Goal: Find specific page/section: Find specific page/section

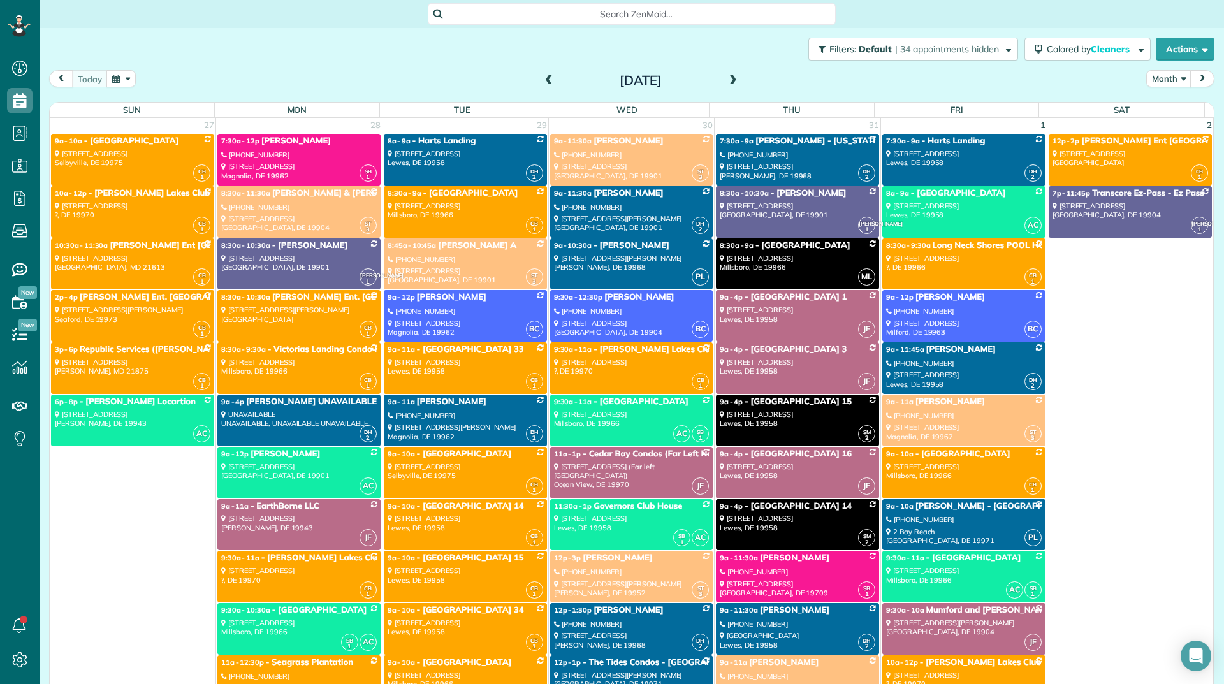
scroll to position [6, 6]
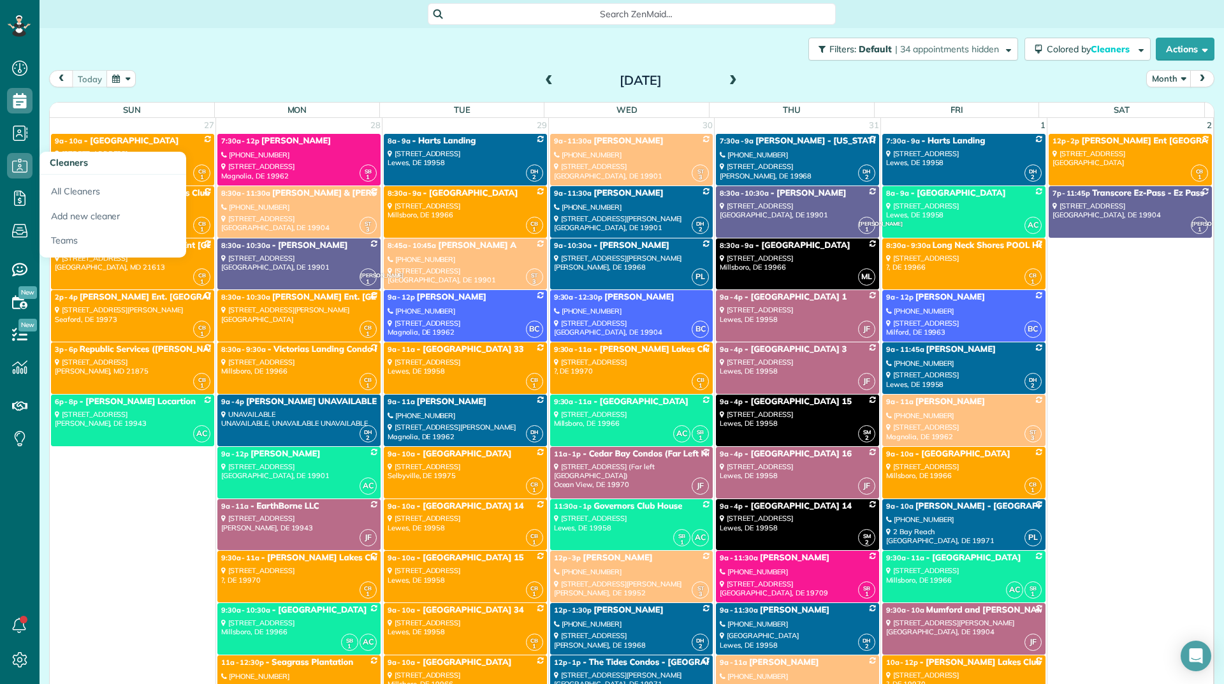
drag, startPoint x: 55, startPoint y: 193, endPoint x: 27, endPoint y: 169, distance: 37.1
click at [66, 194] on link "All Cleaners" at bounding box center [113, 189] width 147 height 29
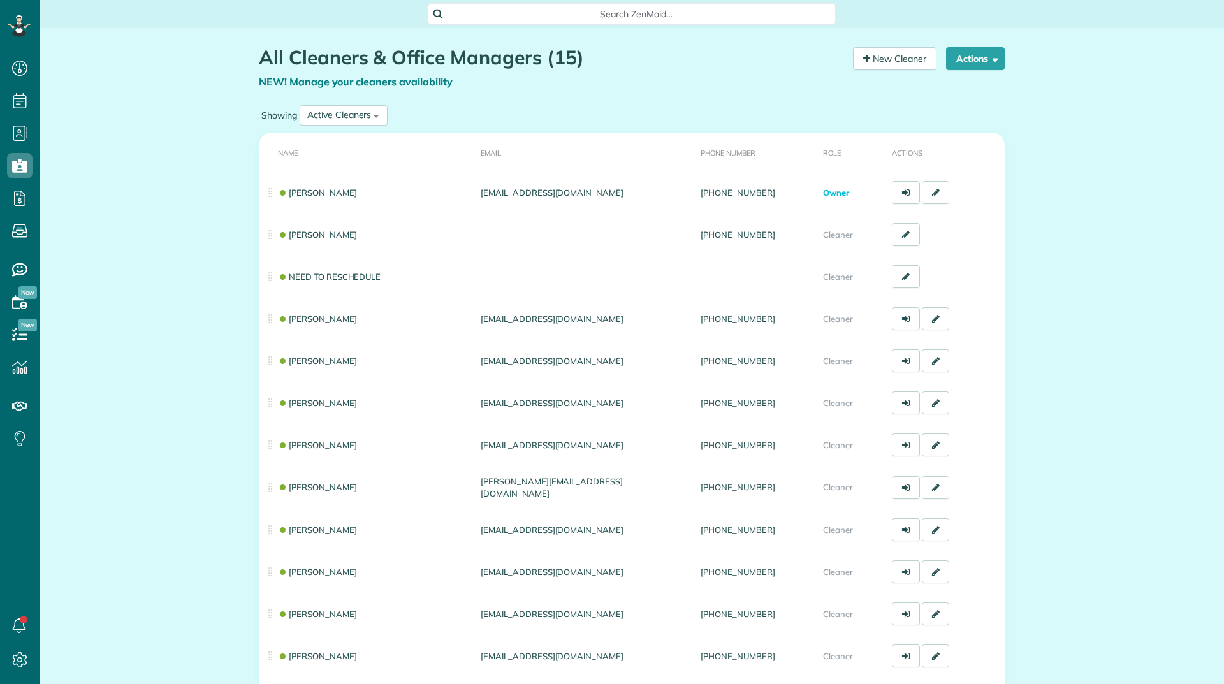
scroll to position [6, 6]
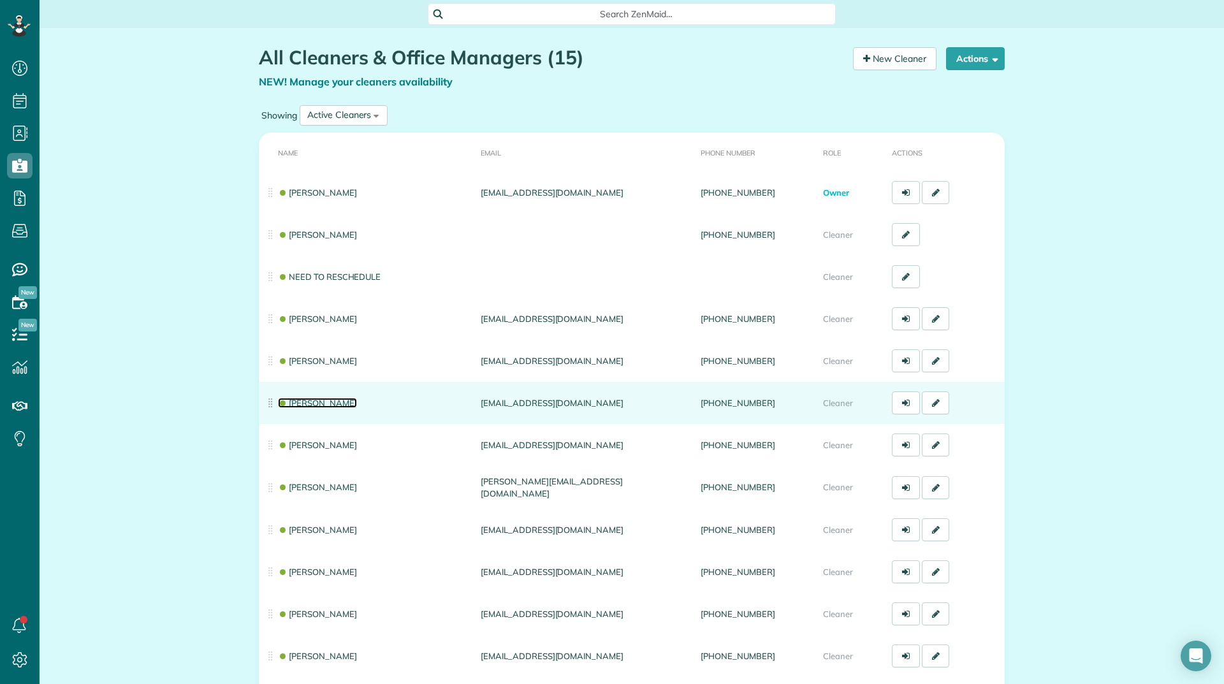
click at [324, 406] on link "Shelly Bates" at bounding box center [317, 403] width 79 height 10
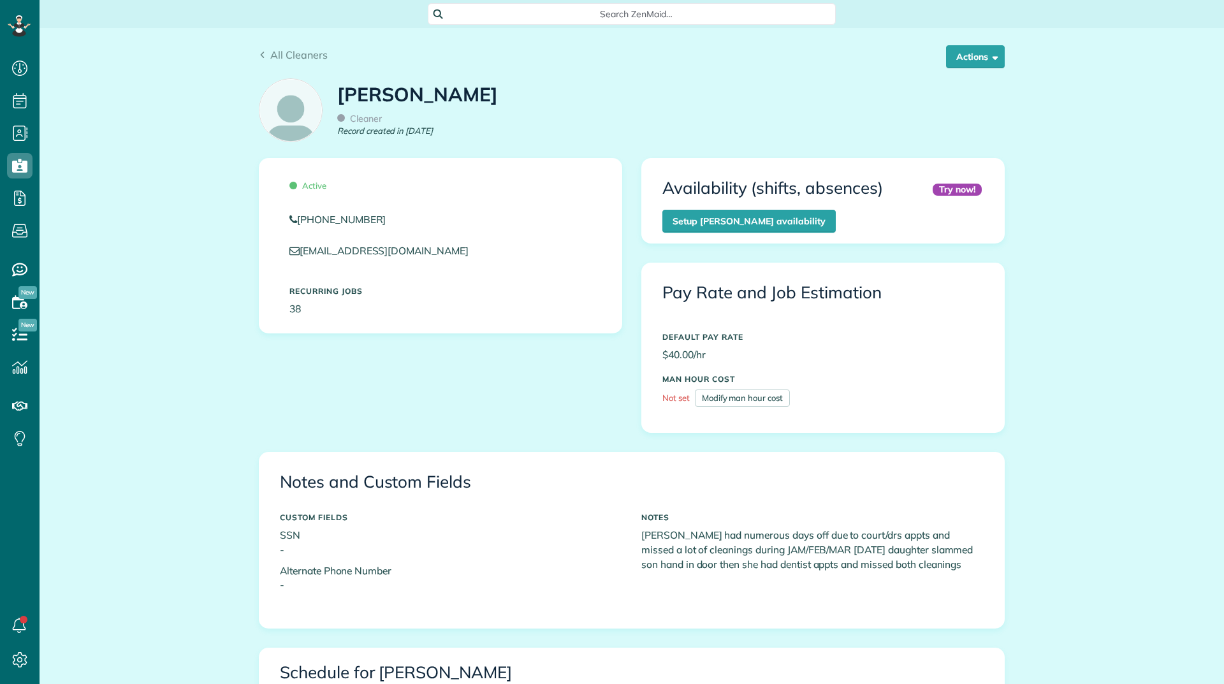
scroll to position [6, 6]
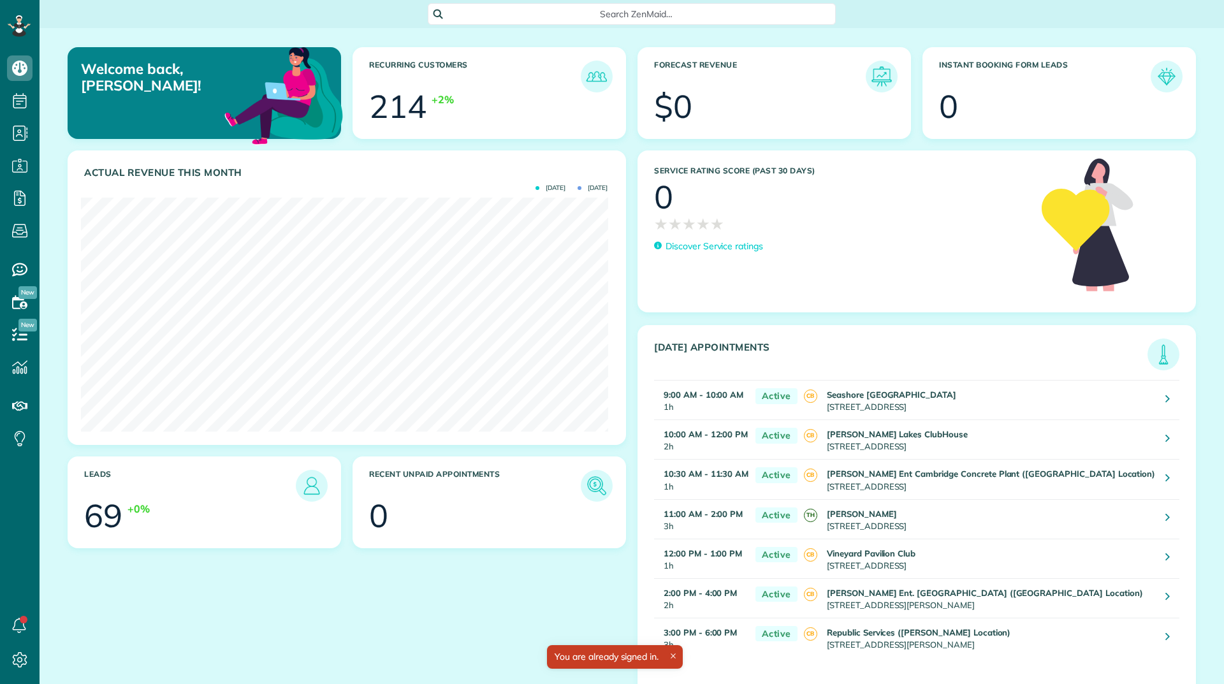
scroll to position [234, 527]
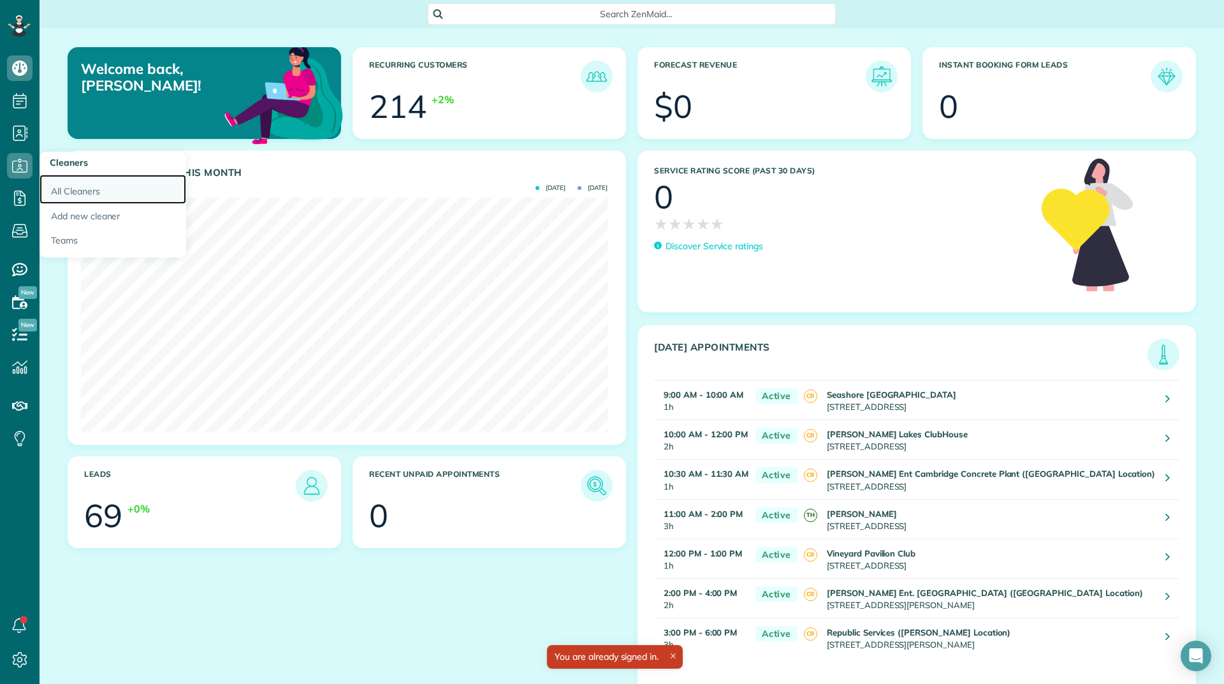
click at [74, 191] on link "All Cleaners" at bounding box center [113, 189] width 147 height 29
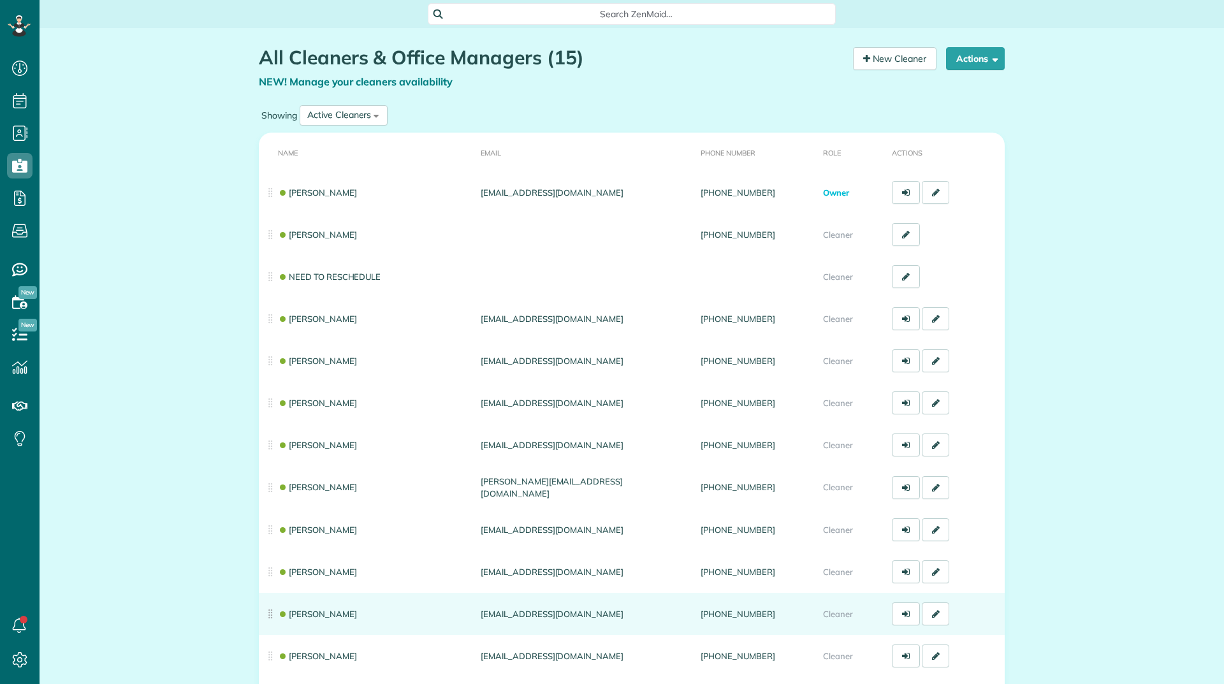
scroll to position [6, 6]
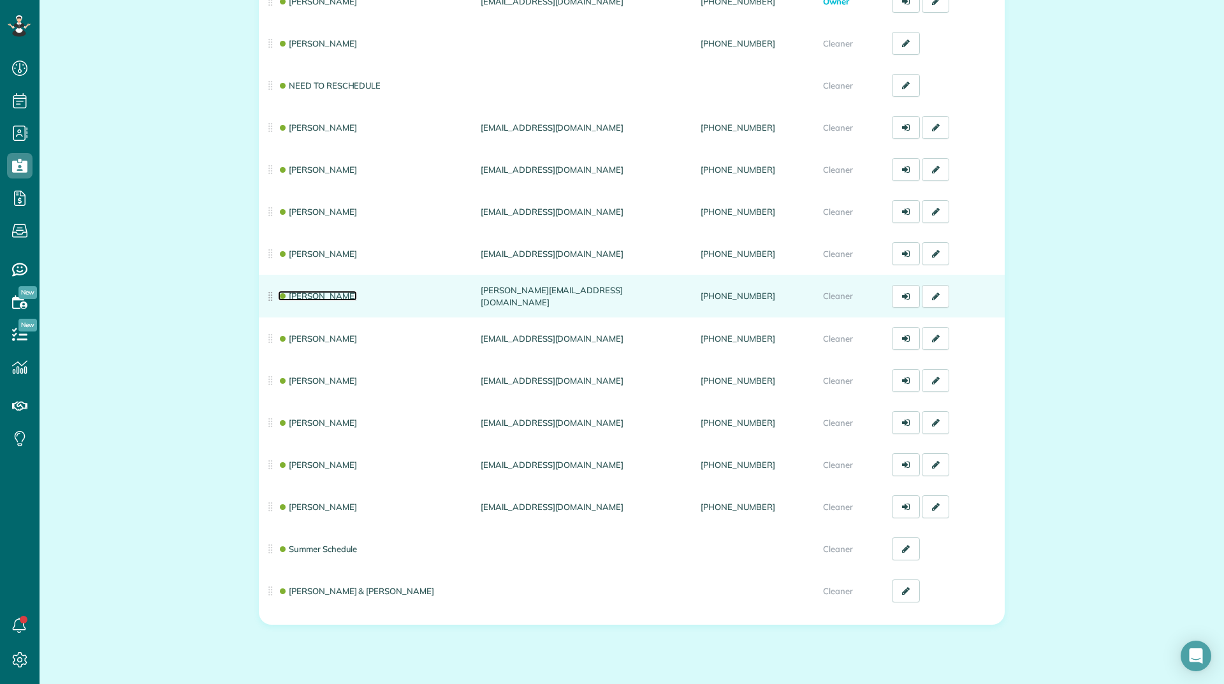
click at [314, 298] on link "[PERSON_NAME]" at bounding box center [317, 296] width 79 height 10
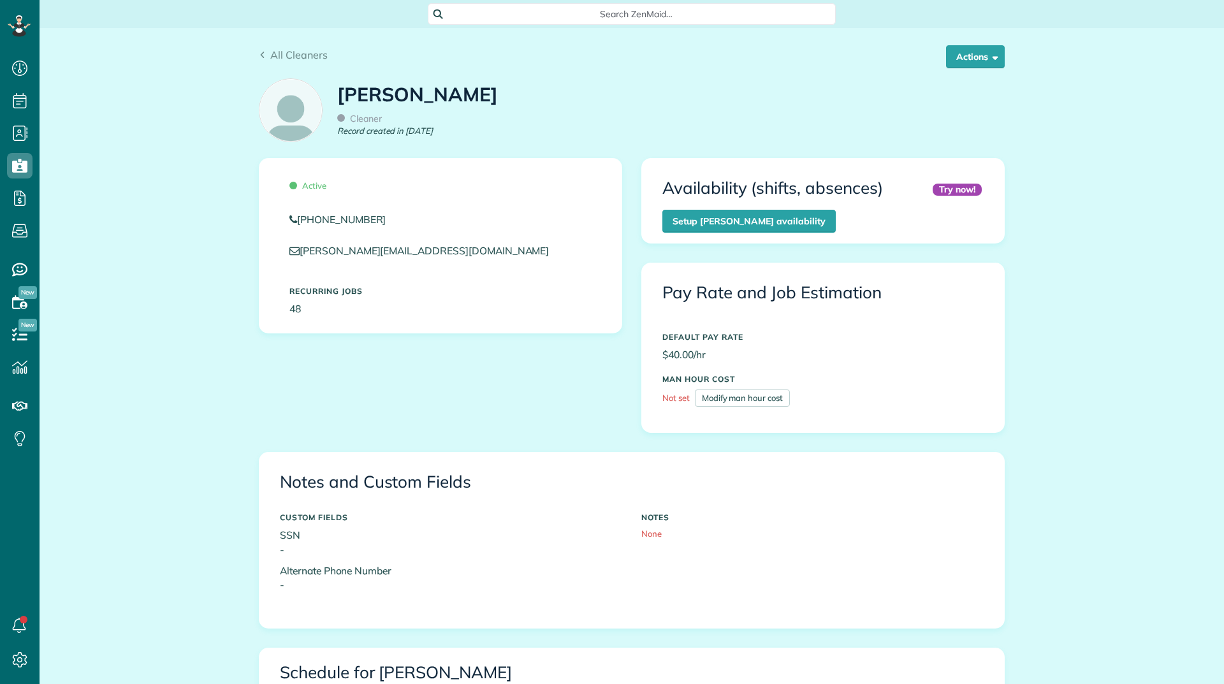
scroll to position [6, 6]
